Goal: Information Seeking & Learning: Stay updated

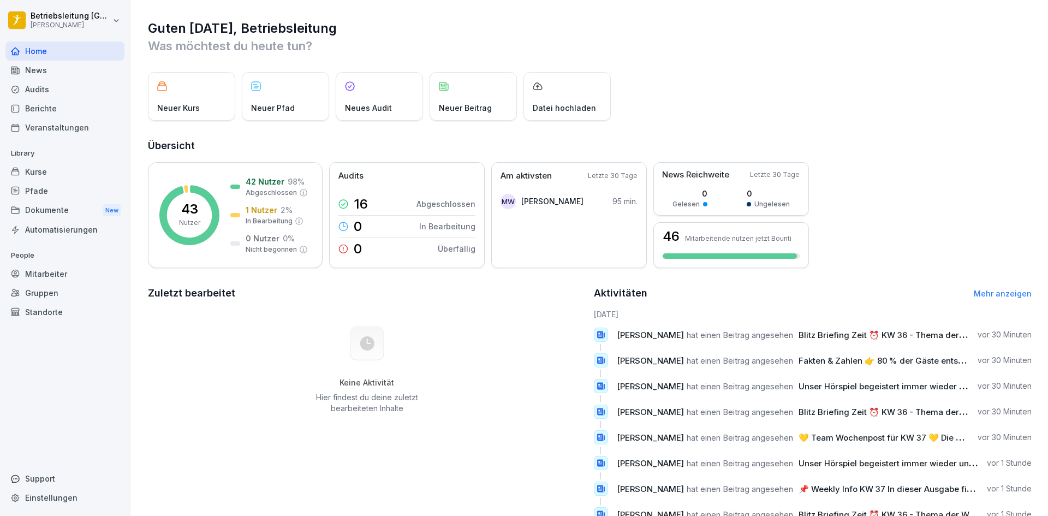
click at [31, 114] on div "Berichte" at bounding box center [64, 108] width 119 height 19
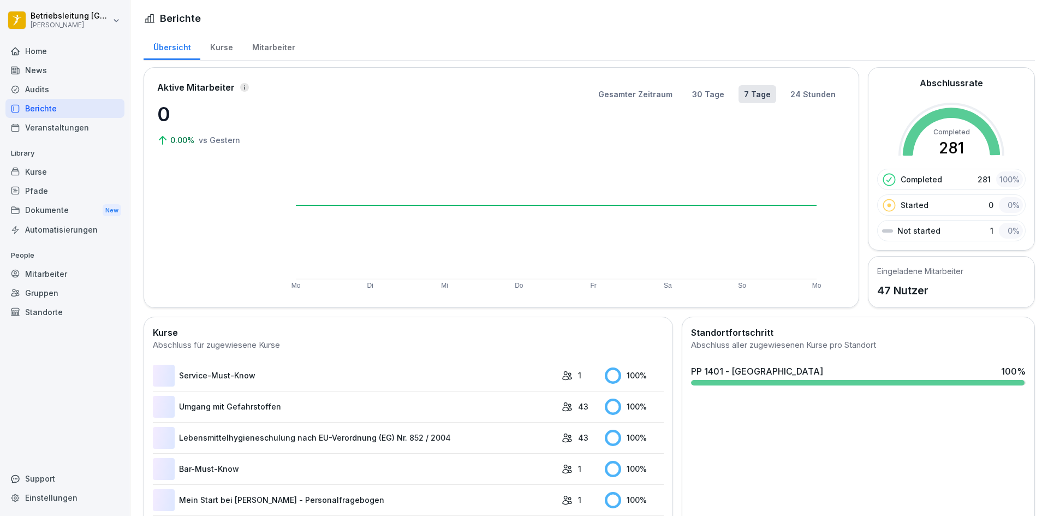
click at [39, 67] on div "News" at bounding box center [64, 70] width 119 height 19
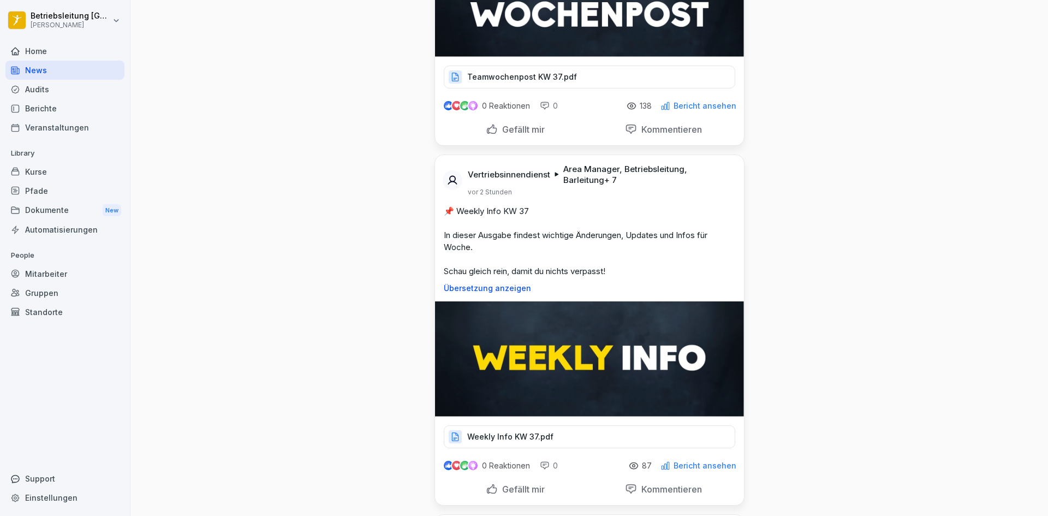
scroll to position [273, 0]
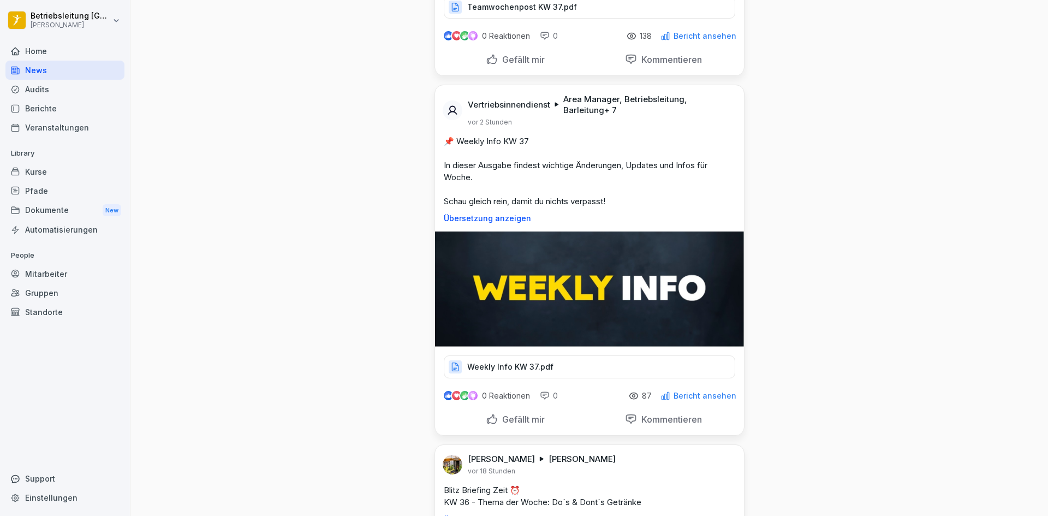
click at [515, 367] on p "Weekly Info KW 37.pdf" at bounding box center [510, 366] width 86 height 11
click at [544, 362] on p "Weekly Info KW 37.pdf" at bounding box center [510, 366] width 86 height 11
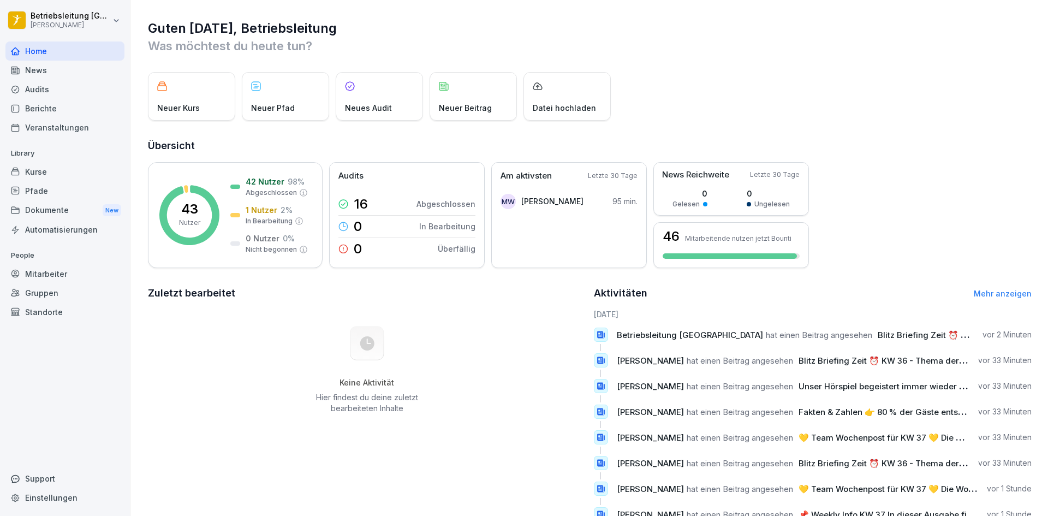
click at [55, 66] on div "News" at bounding box center [64, 70] width 119 height 19
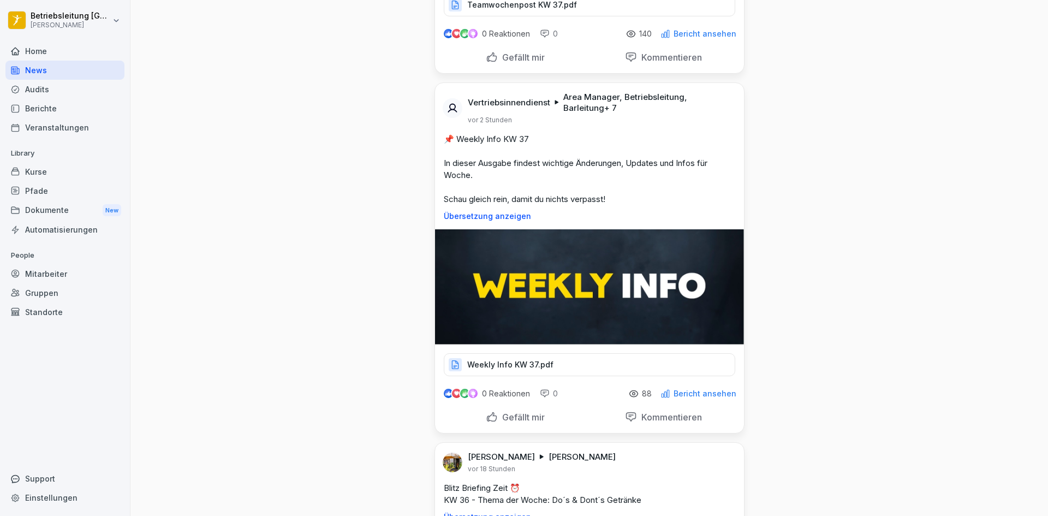
scroll to position [382, 0]
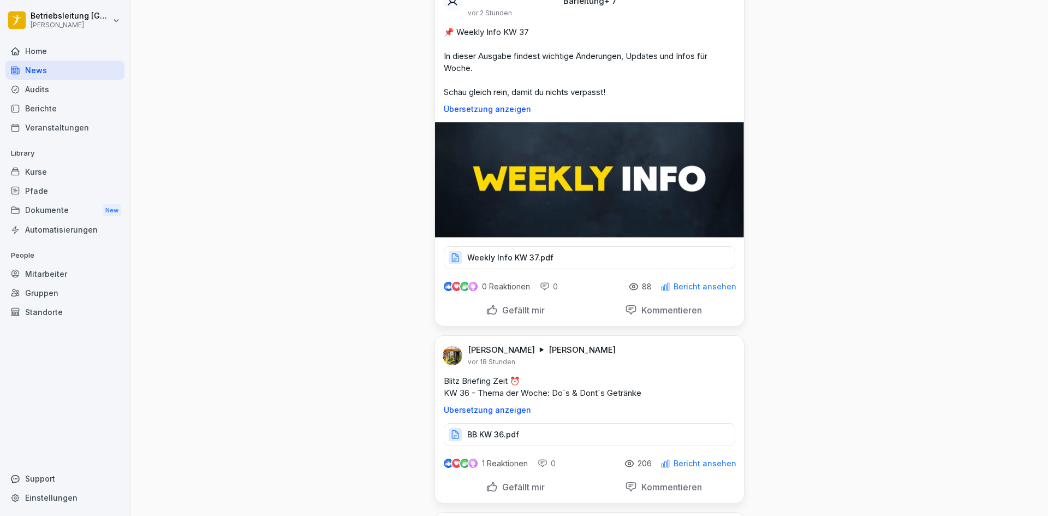
click at [540, 257] on p "Weekly Info KW 37.pdf" at bounding box center [510, 257] width 86 height 11
